Goal: Task Accomplishment & Management: Manage account settings

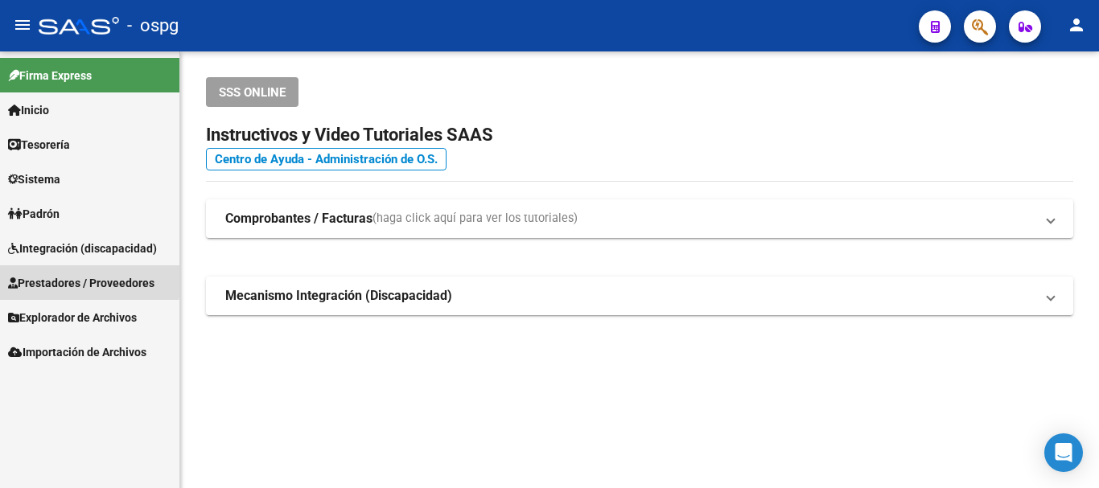
click at [59, 278] on span "Prestadores / Proveedores" at bounding box center [81, 283] width 146 height 18
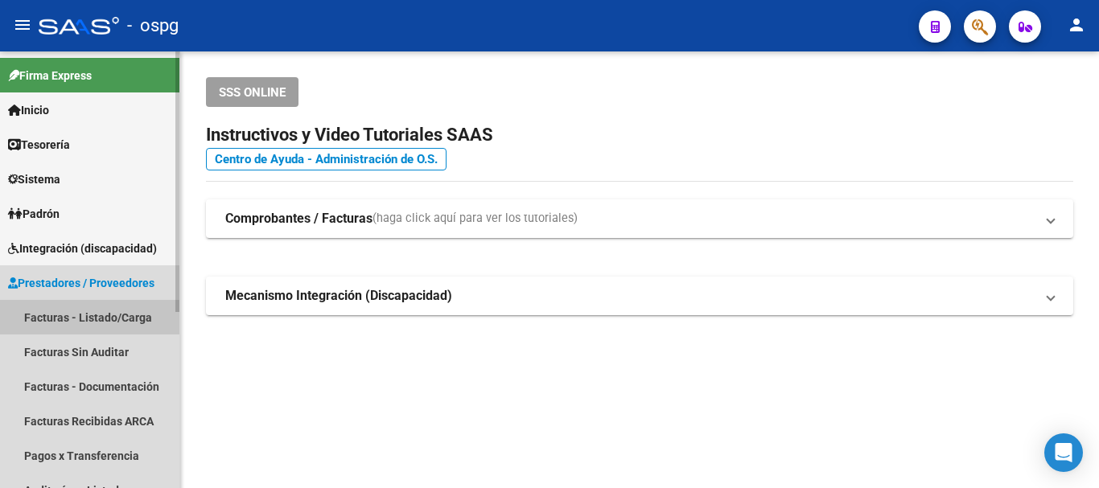
click at [95, 317] on link "Facturas - Listado/Carga" at bounding box center [89, 317] width 179 height 35
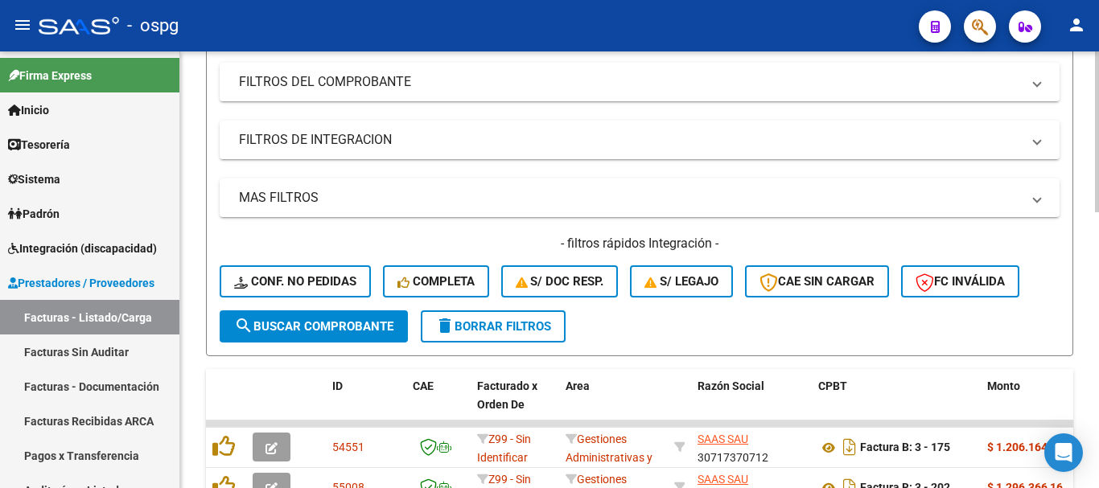
scroll to position [264, 0]
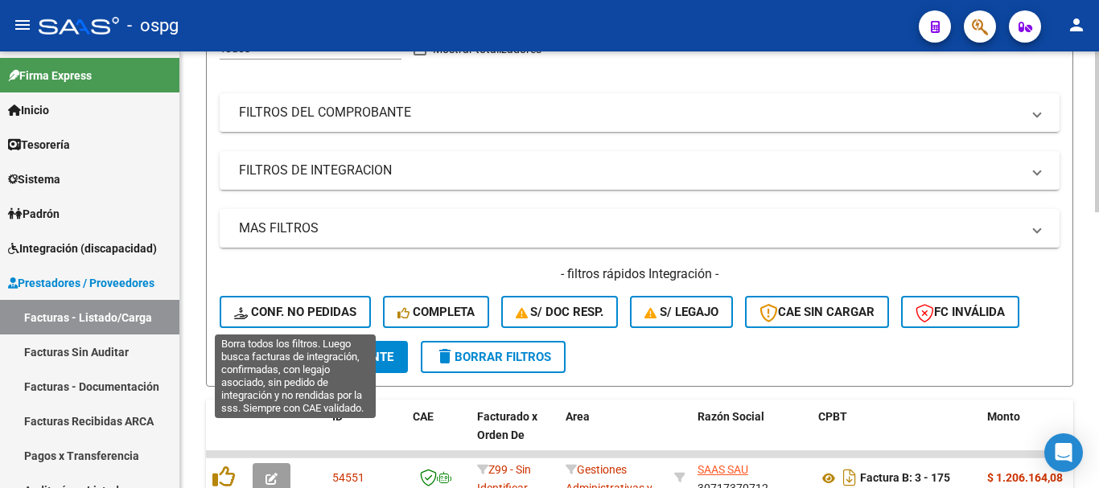
click at [331, 327] on button "Conf. no pedidas" at bounding box center [295, 312] width 151 height 32
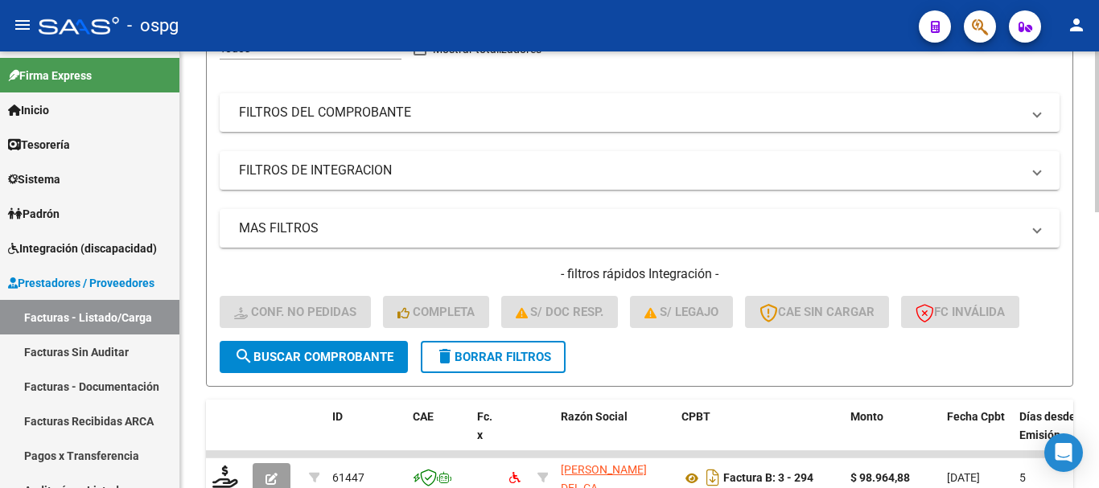
click at [509, 346] on button "delete Borrar Filtros" at bounding box center [493, 357] width 145 height 32
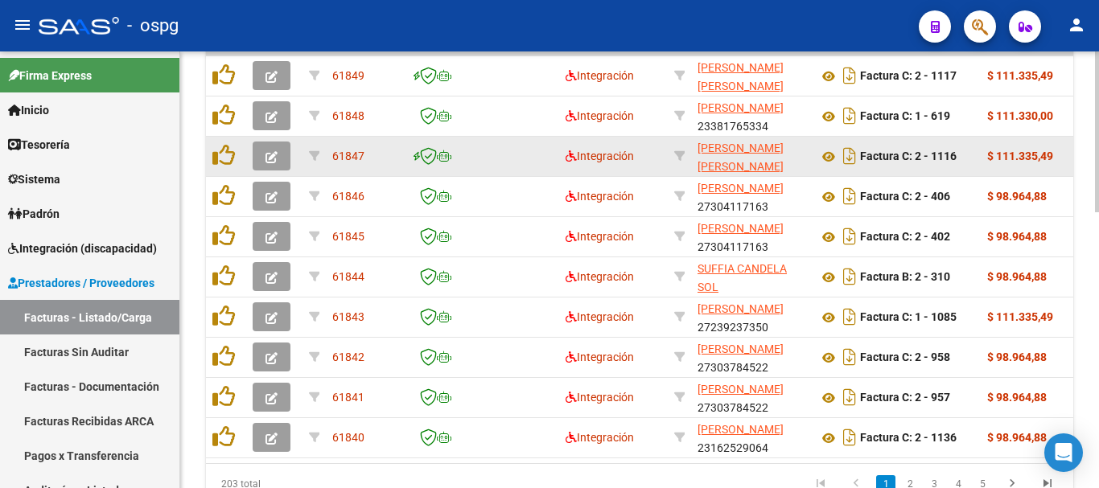
scroll to position [746, 0]
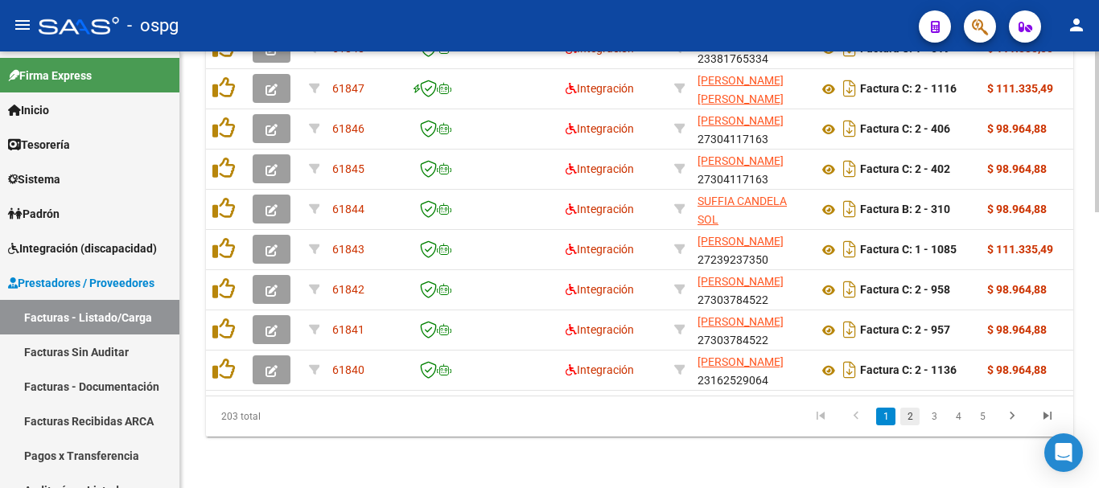
click at [913, 413] on link "2" at bounding box center [909, 417] width 19 height 18
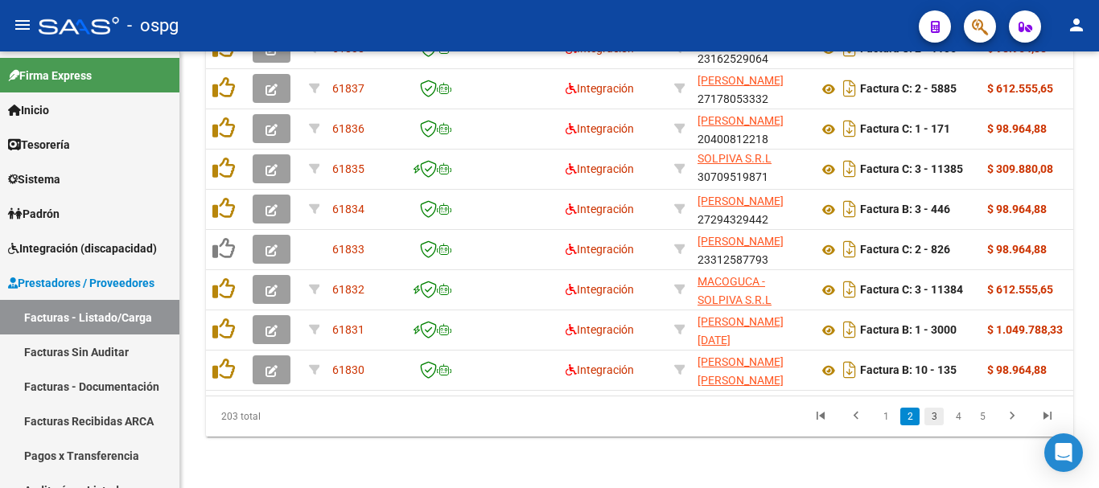
click at [935, 414] on link "3" at bounding box center [933, 417] width 19 height 18
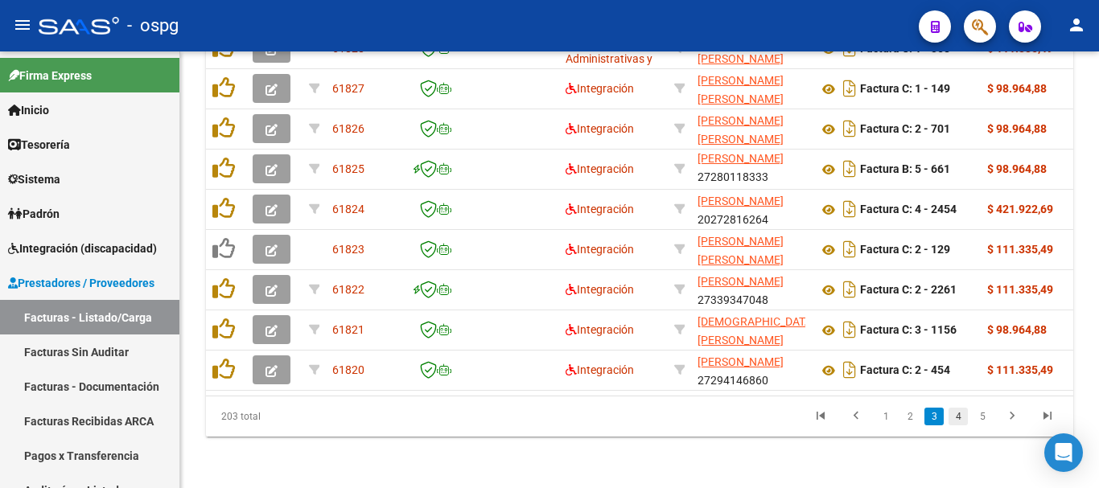
click at [957, 415] on link "4" at bounding box center [957, 417] width 19 height 18
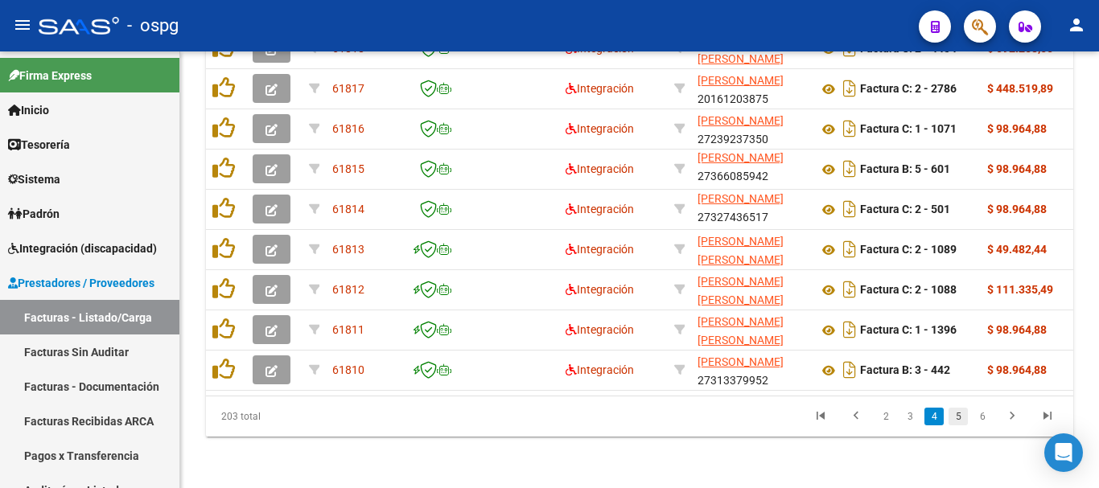
click at [955, 417] on link "5" at bounding box center [957, 417] width 19 height 18
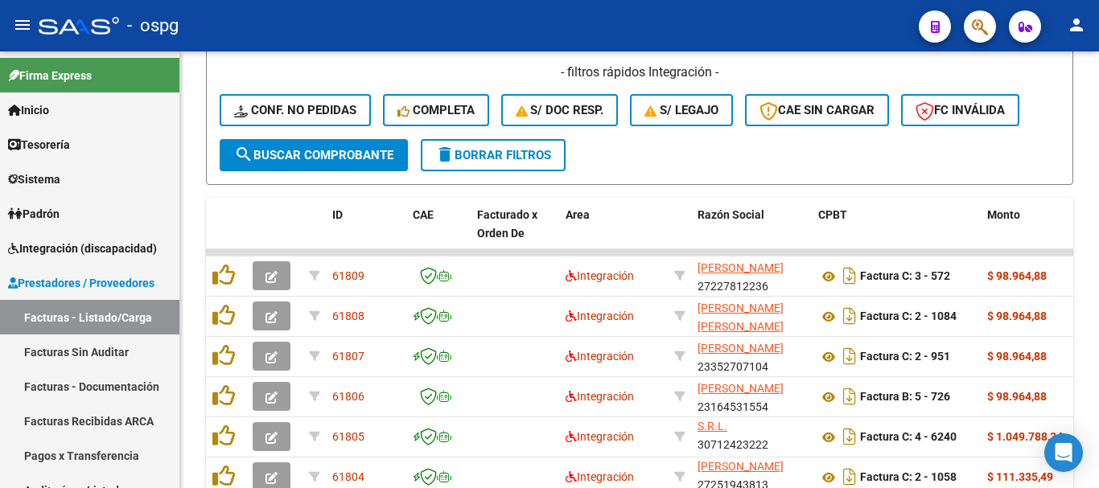
scroll to position [505, 0]
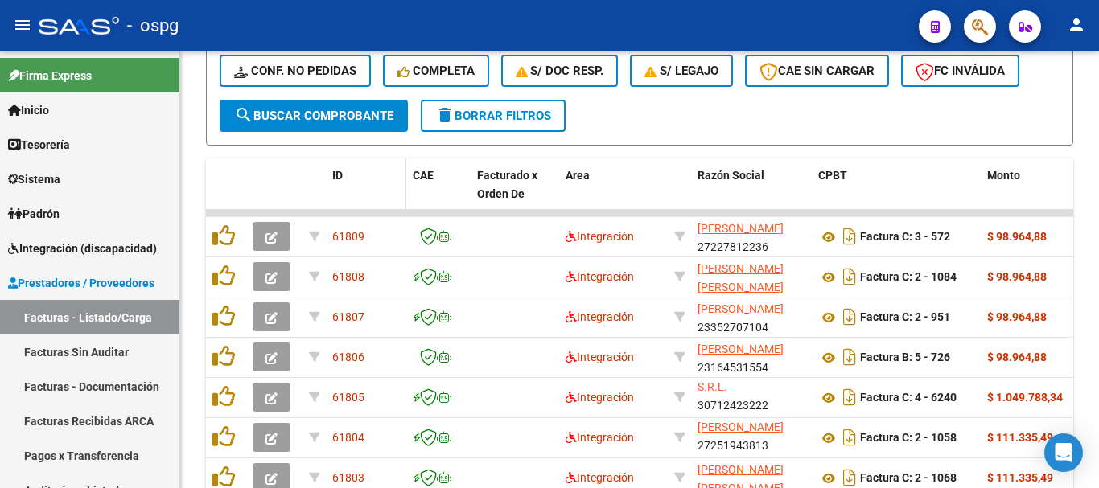
click at [343, 177] on span "ID" at bounding box center [337, 175] width 10 height 13
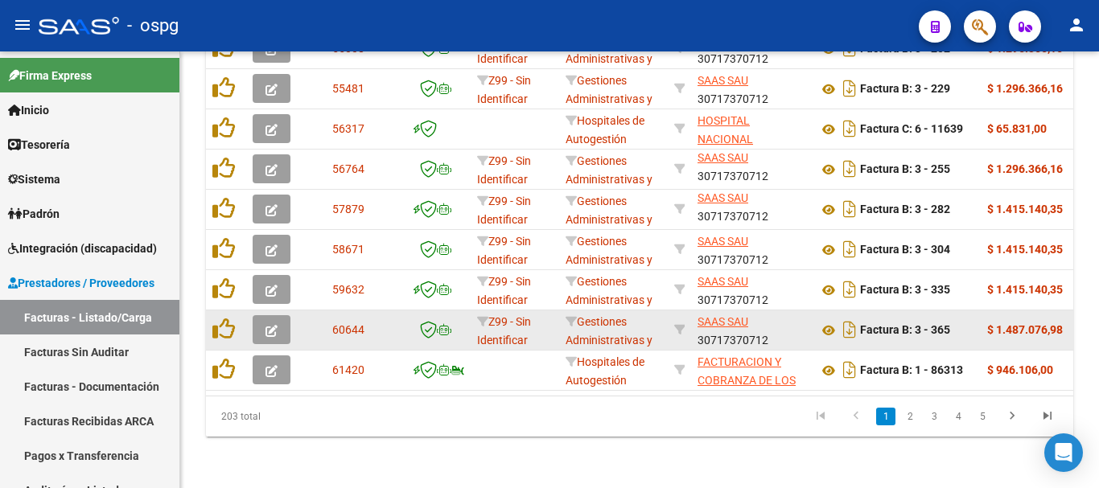
scroll to position [746, 0]
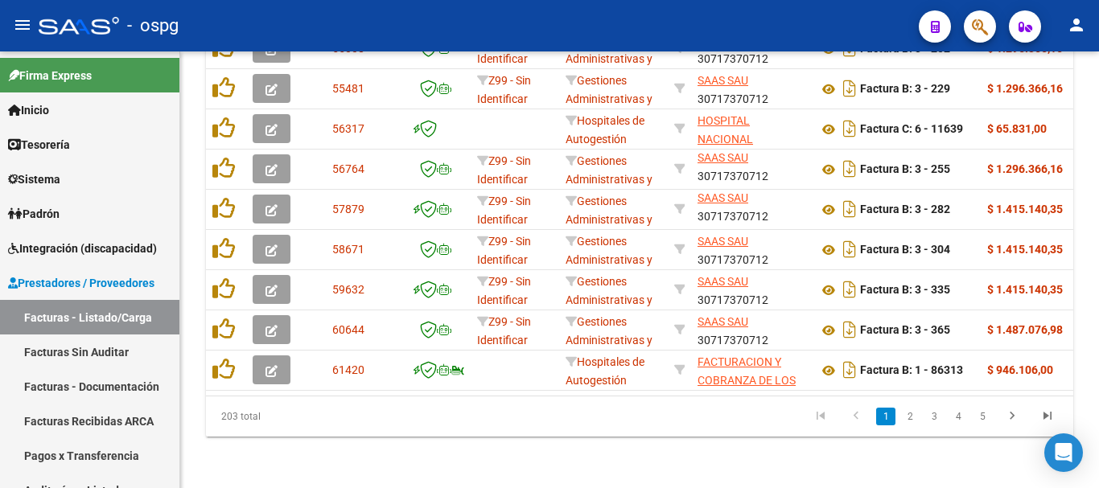
click at [909, 421] on link "2" at bounding box center [909, 417] width 19 height 18
